Goal: Check status: Check status

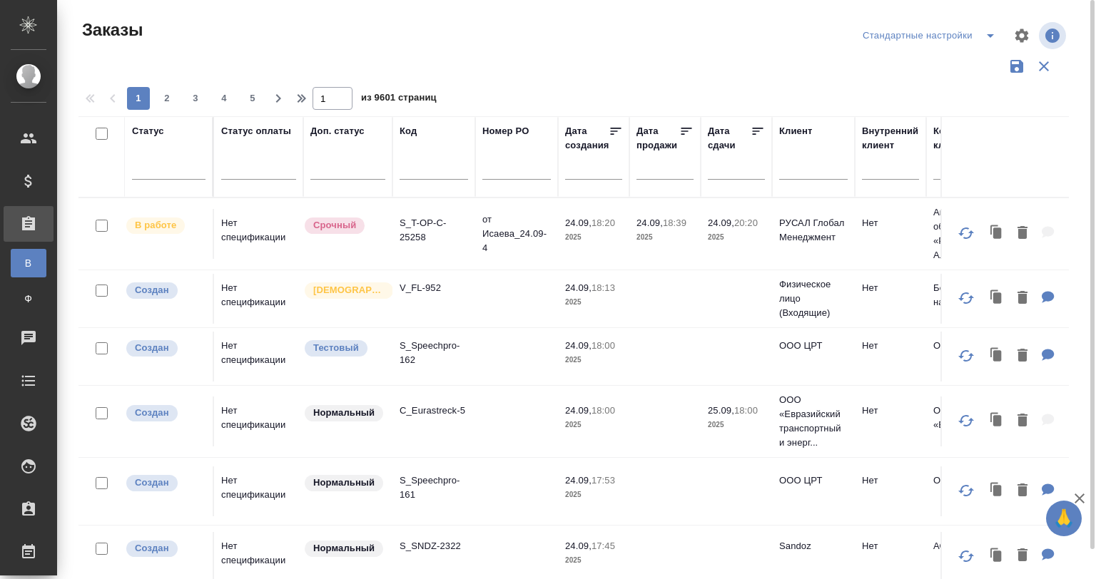
click at [426, 166] on input "text" at bounding box center [434, 171] width 69 height 18
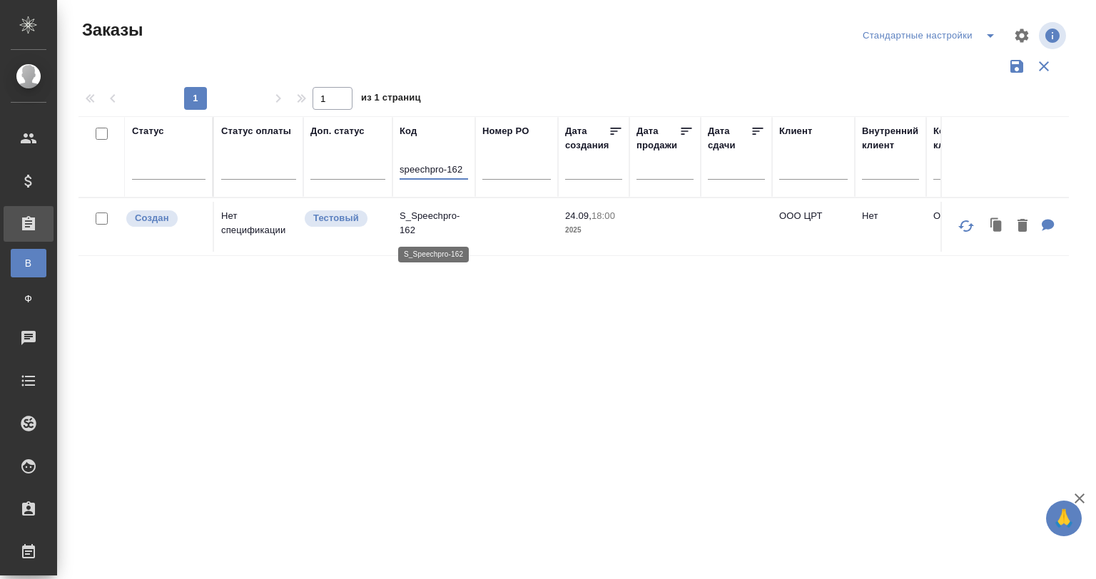
type input "speechpro-162"
click at [431, 223] on p "S_Speechpro-162" at bounding box center [434, 223] width 69 height 29
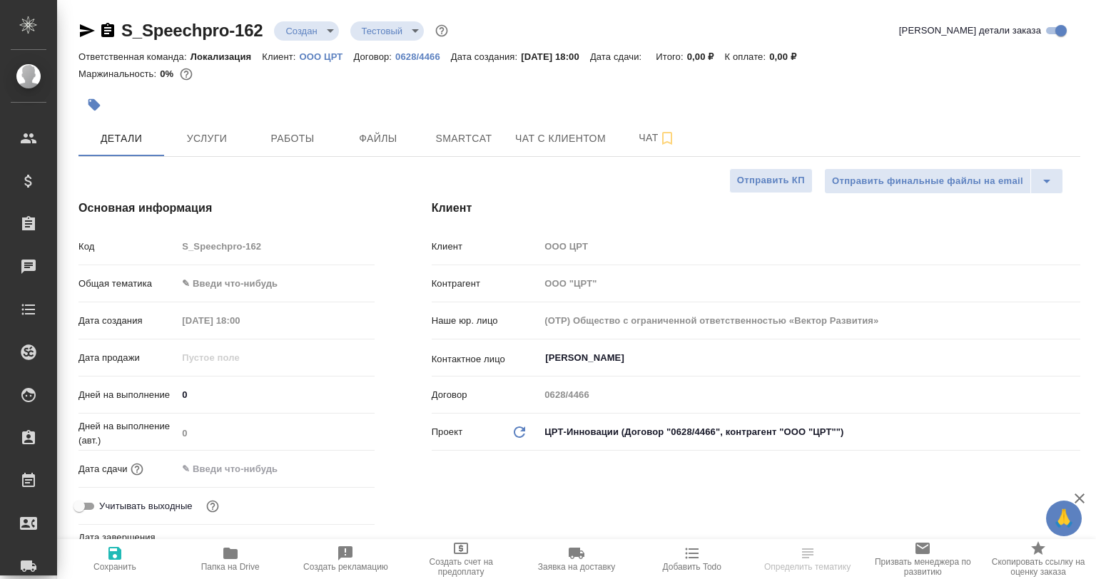
select select "RU"
click at [236, 565] on span "Папка на Drive" at bounding box center [230, 567] width 59 height 10
select select "RU"
type textarea "x"
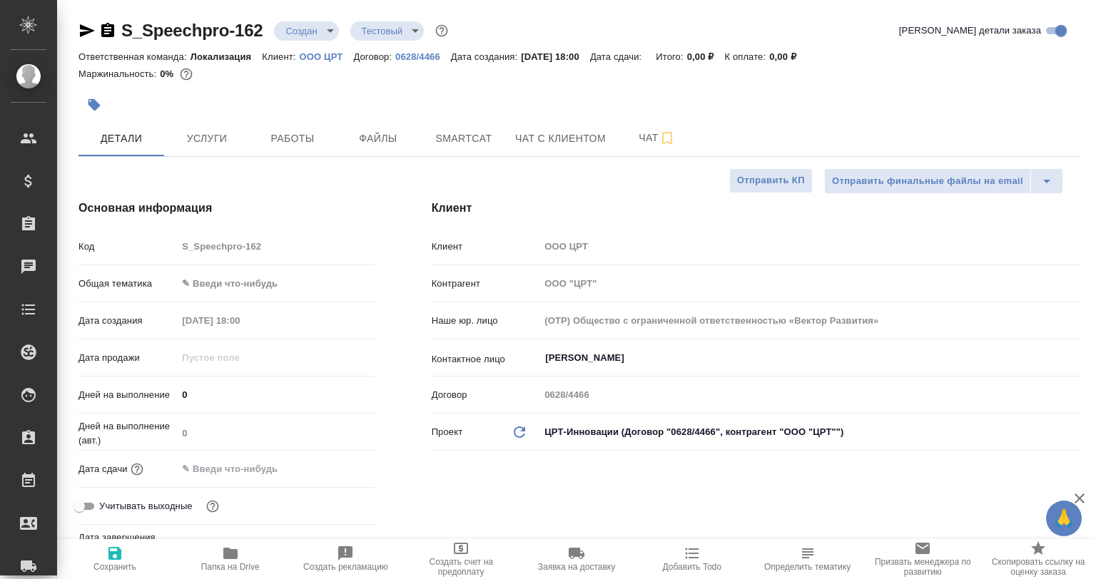
type textarea "x"
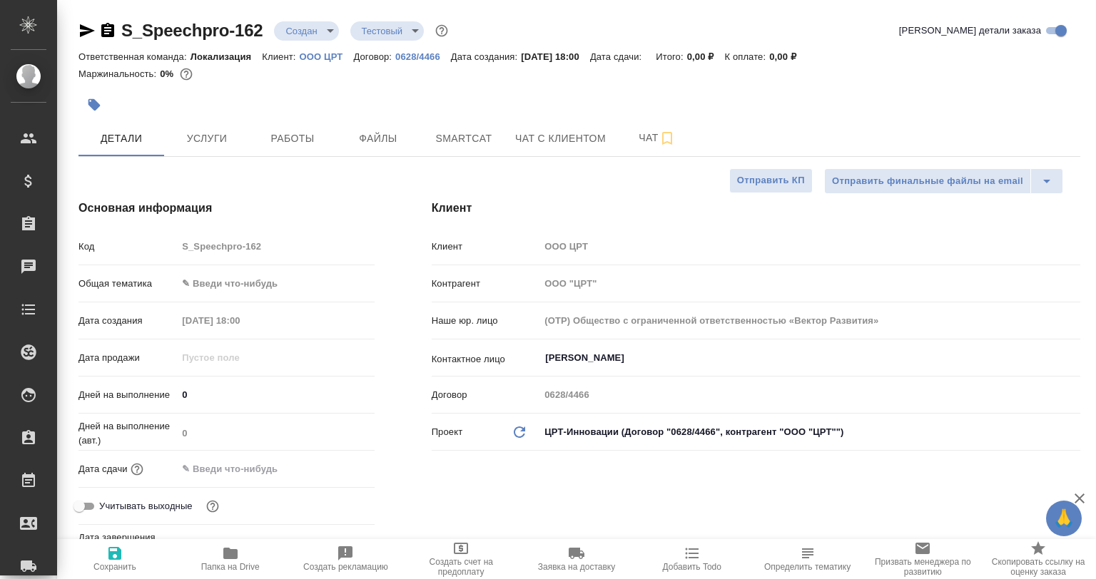
type textarea "x"
click at [424, 146] on button "Smartcat" at bounding box center [464, 139] width 86 height 36
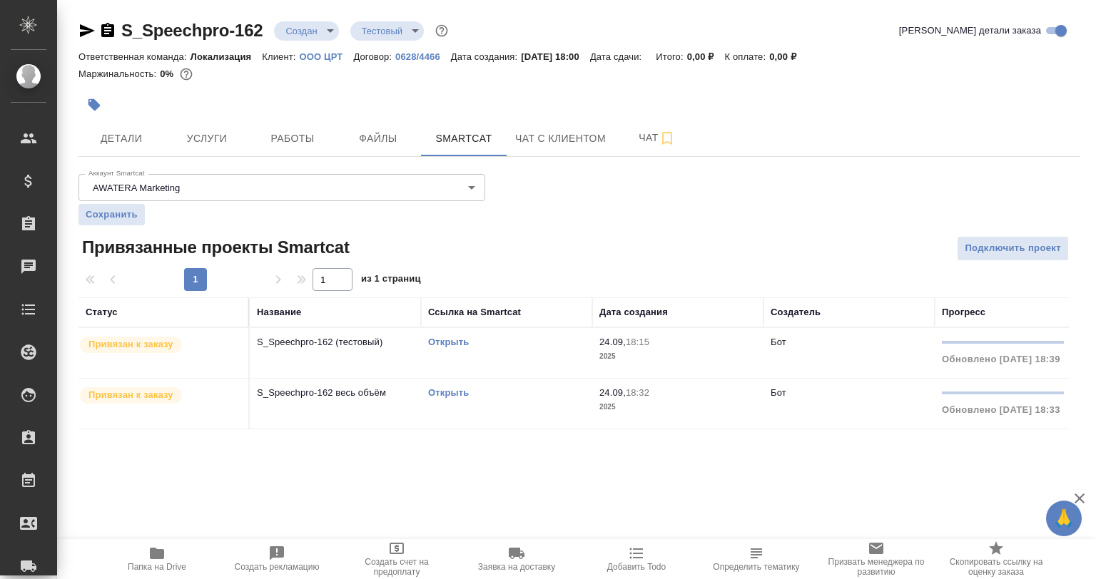
click at [455, 390] on link "Открыть" at bounding box center [448, 393] width 41 height 11
